Goal: Ask a question

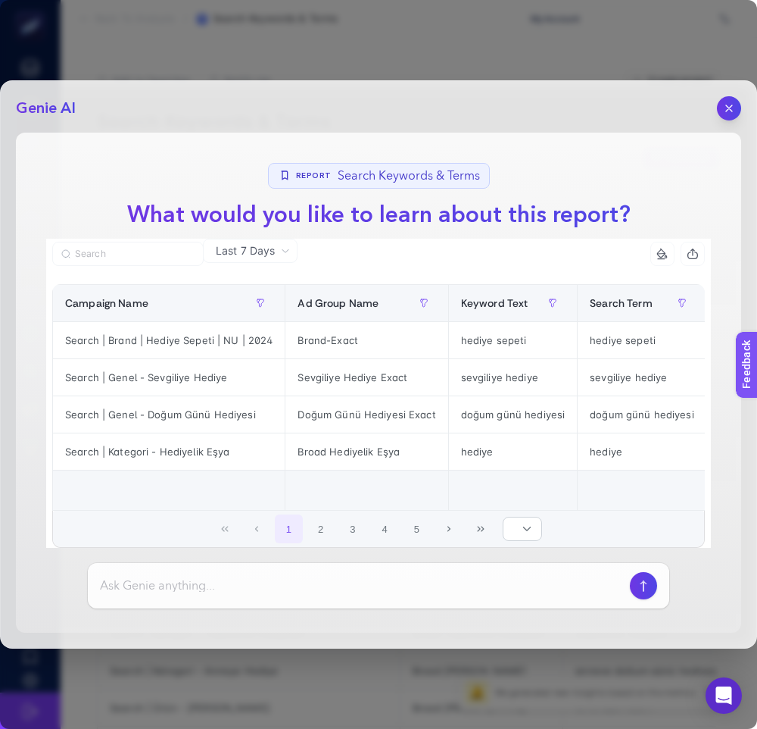
click at [282, 588] on input at bounding box center [362, 585] width 524 height 18
type input "test"
type input "datayı yorumla"
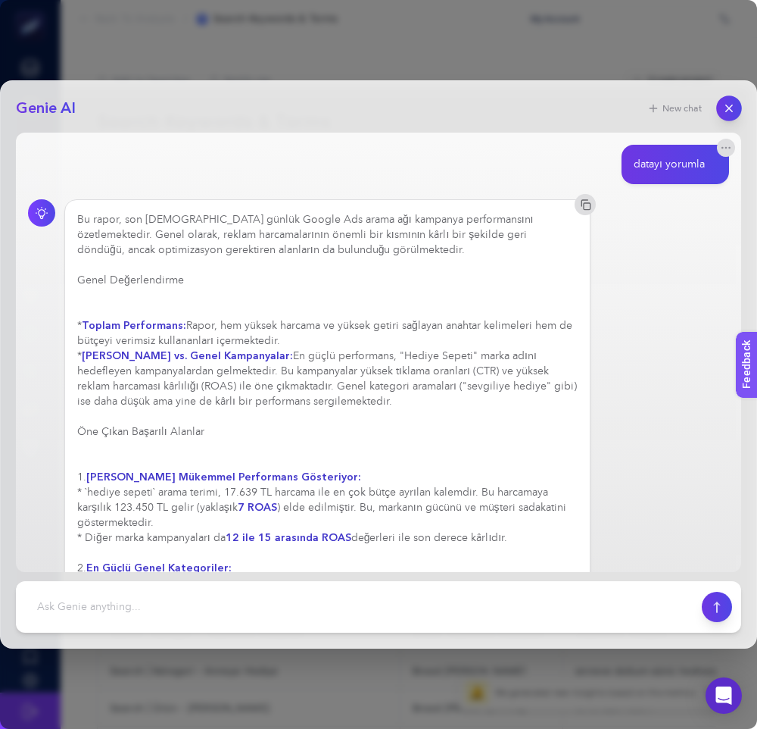
click at [726, 104] on icon "button" at bounding box center [729, 108] width 13 height 13
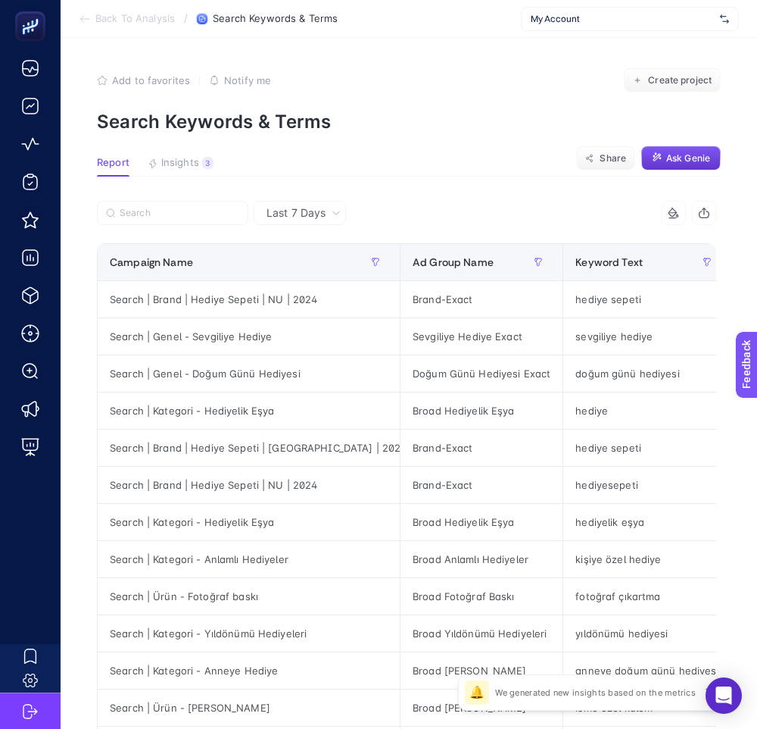
click at [672, 157] on span "Ask Genie" at bounding box center [688, 158] width 44 height 12
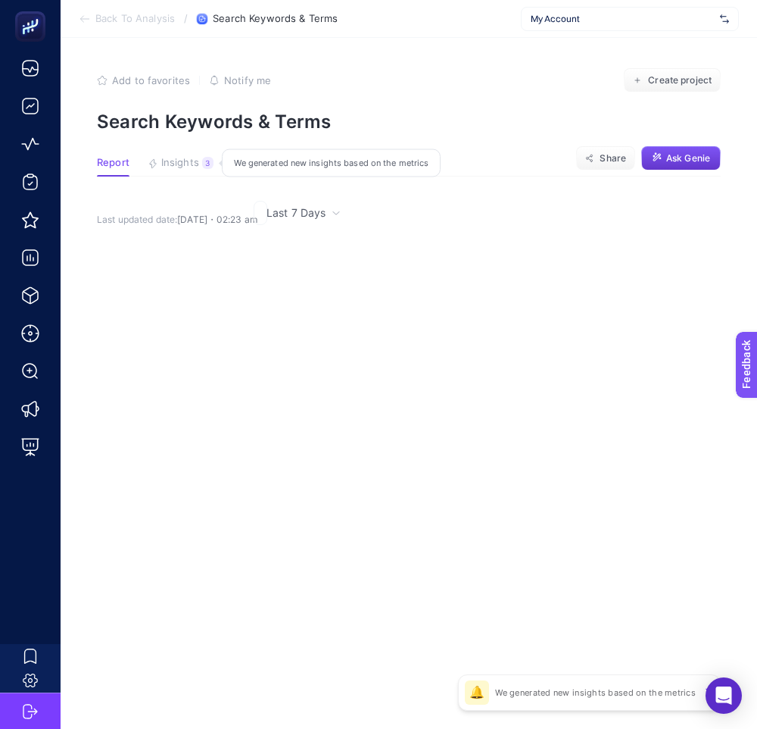
click at [670, 162] on span "Ask Genie" at bounding box center [688, 158] width 44 height 12
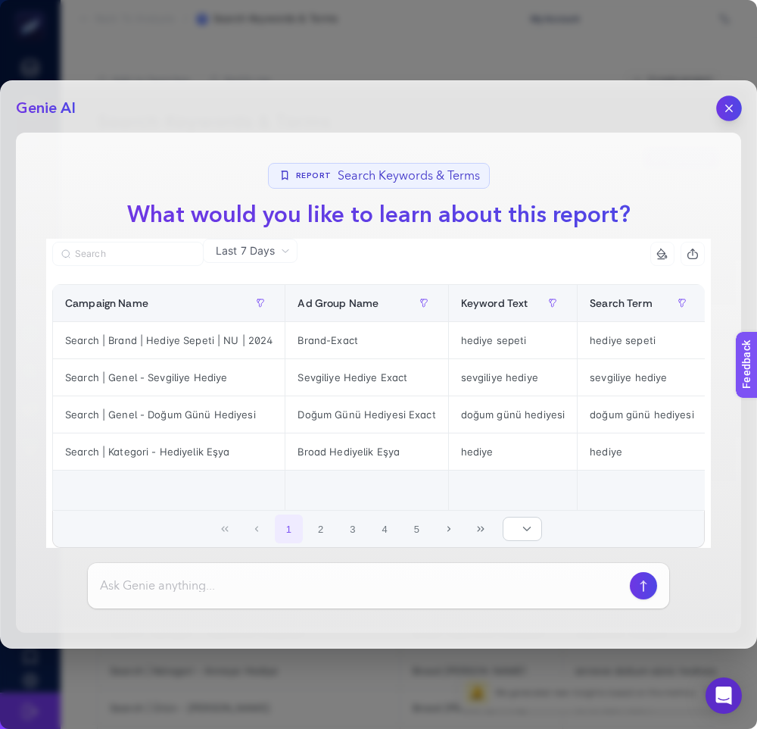
click at [726, 102] on icon "button" at bounding box center [729, 108] width 13 height 13
